Goal: Check status: Check status

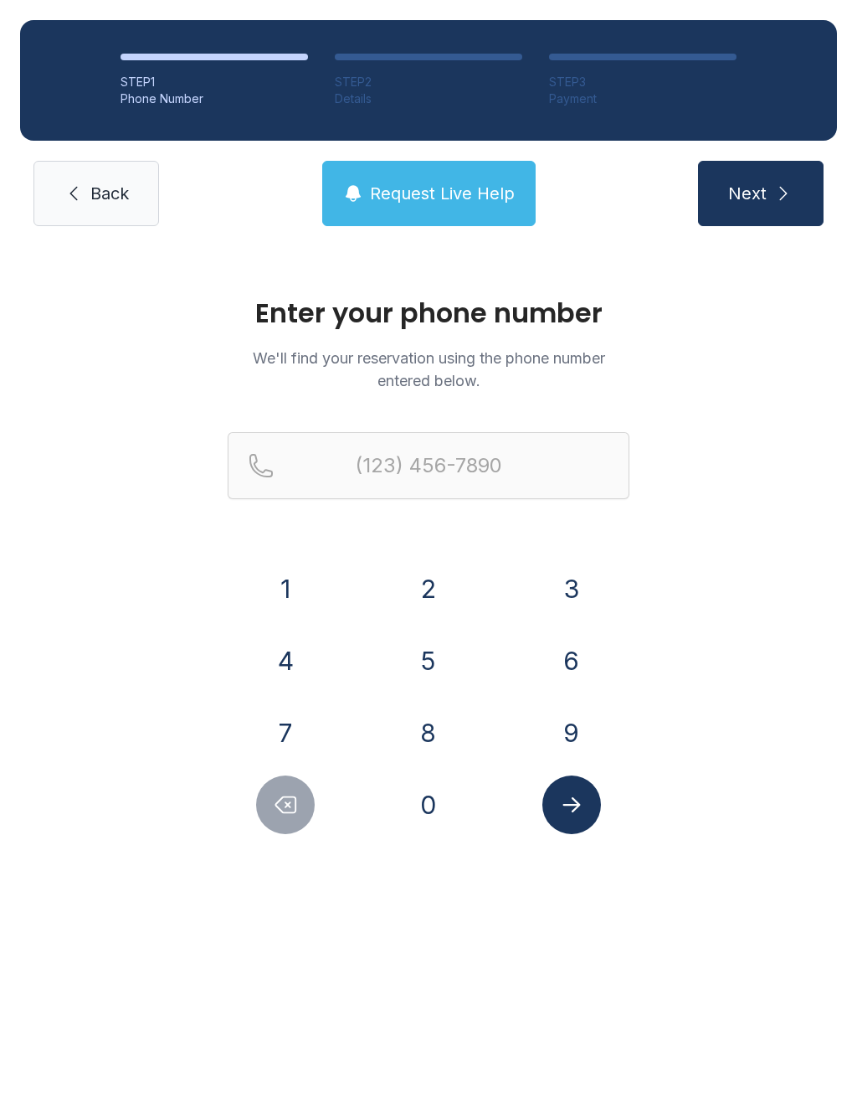
click at [303, 645] on button "4" at bounding box center [285, 660] width 59 height 59
click at [305, 589] on button "1" at bounding box center [285, 588] width 59 height 59
click at [423, 597] on button "2" at bounding box center [428, 588] width 59 height 59
click at [290, 649] on button "4" at bounding box center [285, 660] width 59 height 59
click at [298, 586] on button "1" at bounding box center [285, 588] width 59 height 59
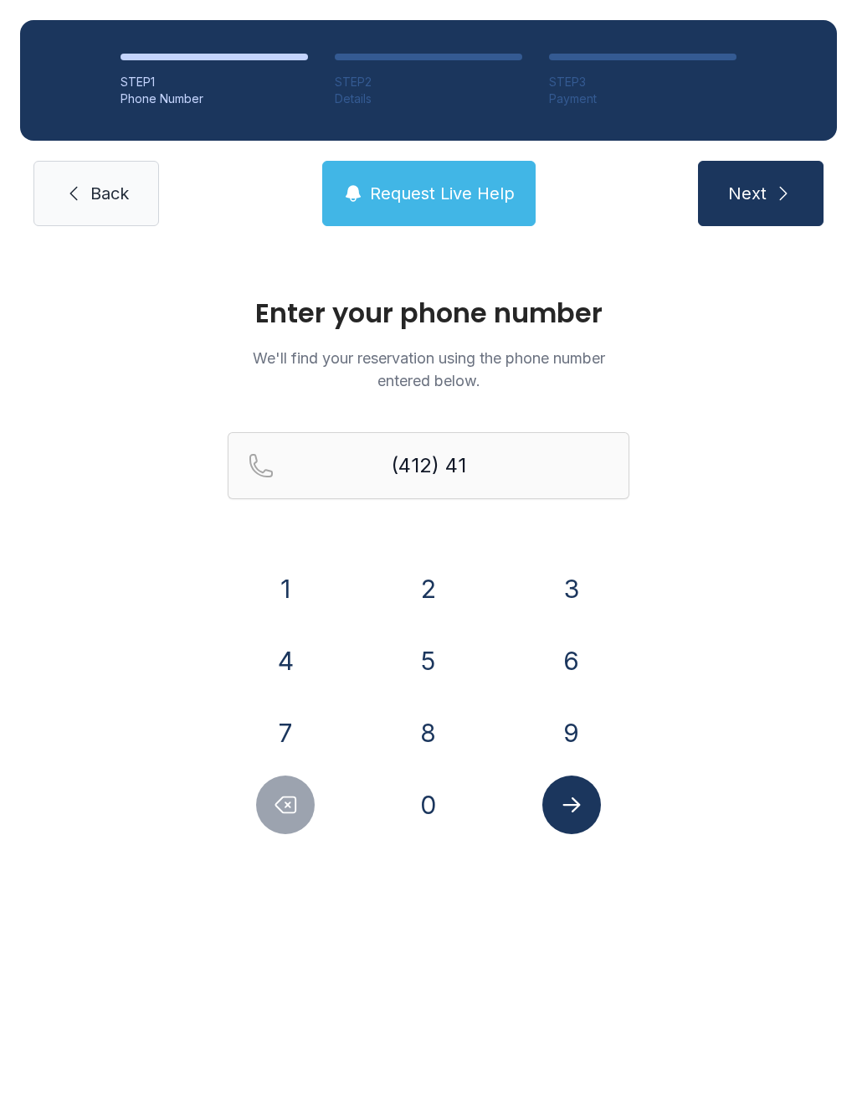
click at [292, 641] on button "4" at bounding box center [285, 660] width 59 height 59
click at [579, 599] on button "3" at bounding box center [572, 588] width 59 height 59
click at [301, 651] on button "4" at bounding box center [285, 660] width 59 height 59
click at [579, 734] on button "9" at bounding box center [572, 732] width 59 height 59
click at [577, 656] on button "6" at bounding box center [572, 660] width 59 height 59
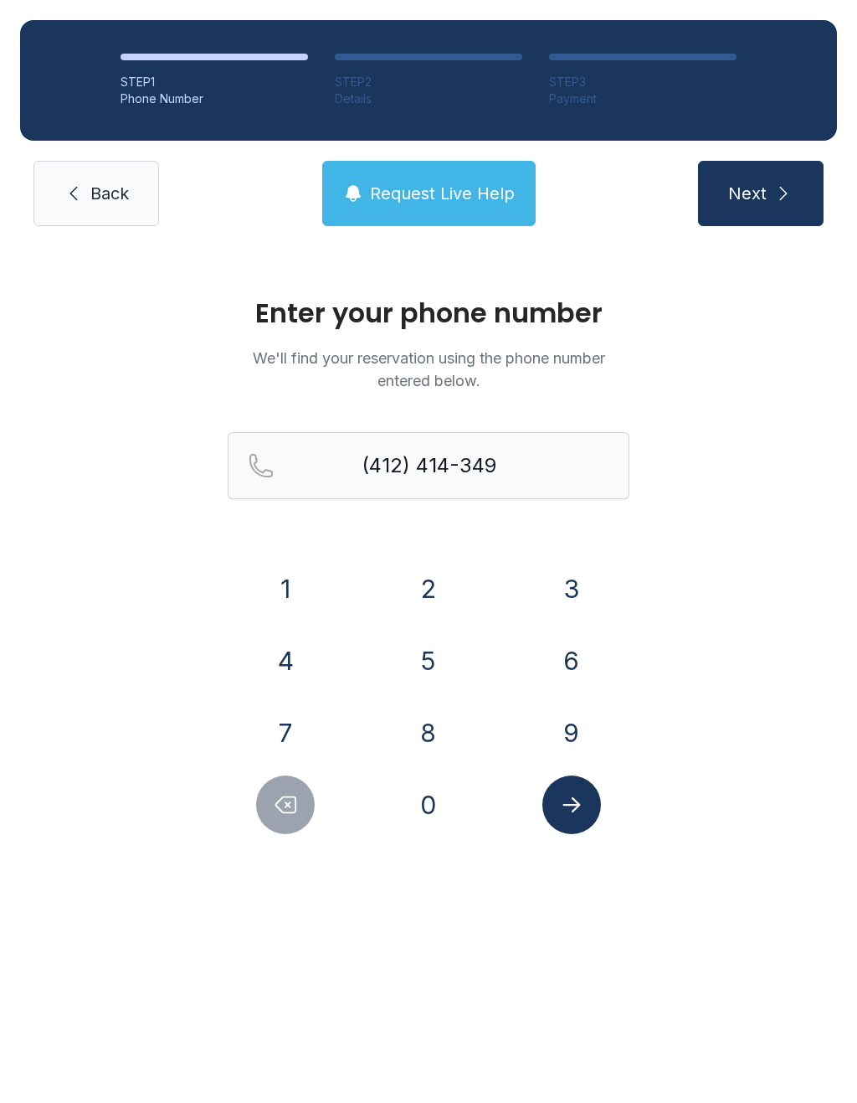
type input "[PHONE_NUMBER]"
click at [581, 803] on icon "Submit lookup form" at bounding box center [571, 804] width 25 height 25
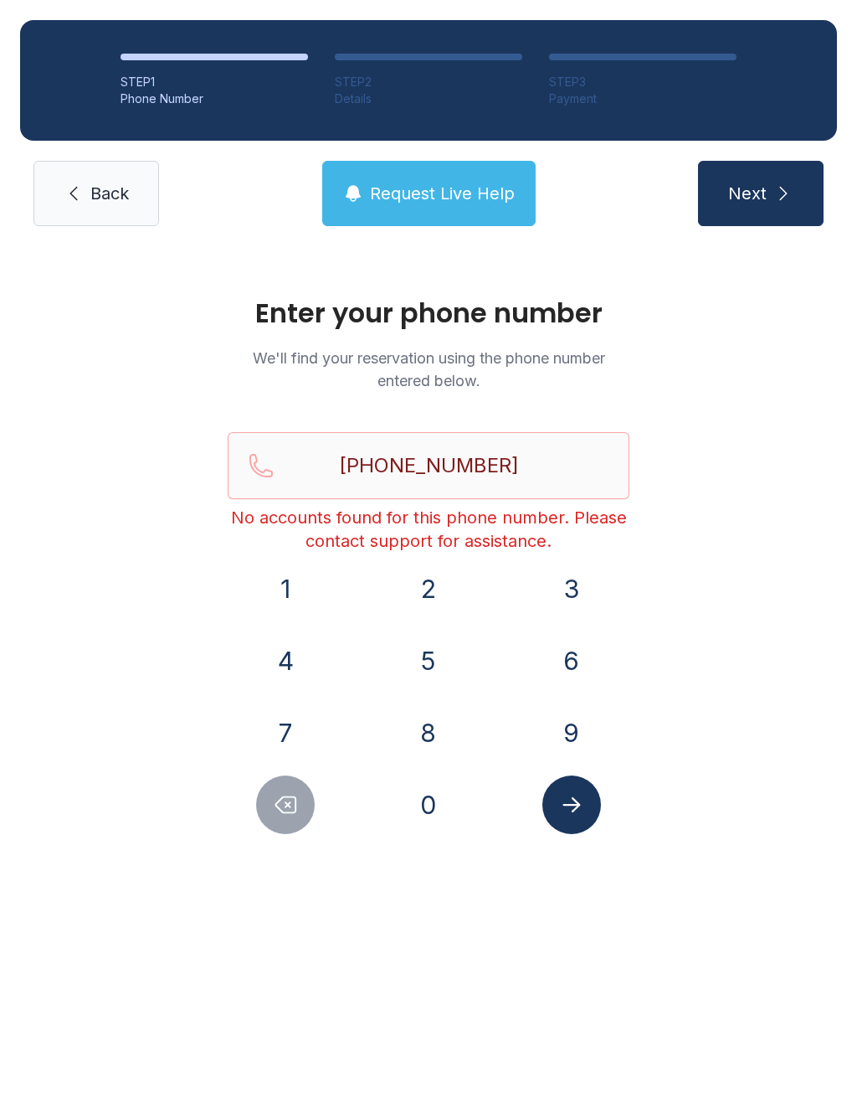
click at [89, 186] on link "Back" at bounding box center [96, 193] width 126 height 65
